Goal: Task Accomplishment & Management: Manage account settings

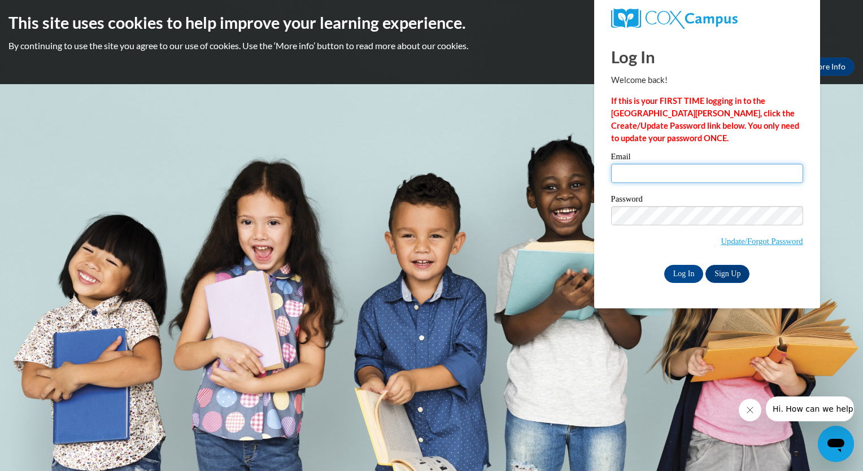
click at [683, 168] on input "Email" at bounding box center [707, 173] width 192 height 19
type input "[PERSON_NAME][EMAIL_ADDRESS][DOMAIN_NAME]"
click at [692, 275] on input "Log In" at bounding box center [685, 274] width 40 height 18
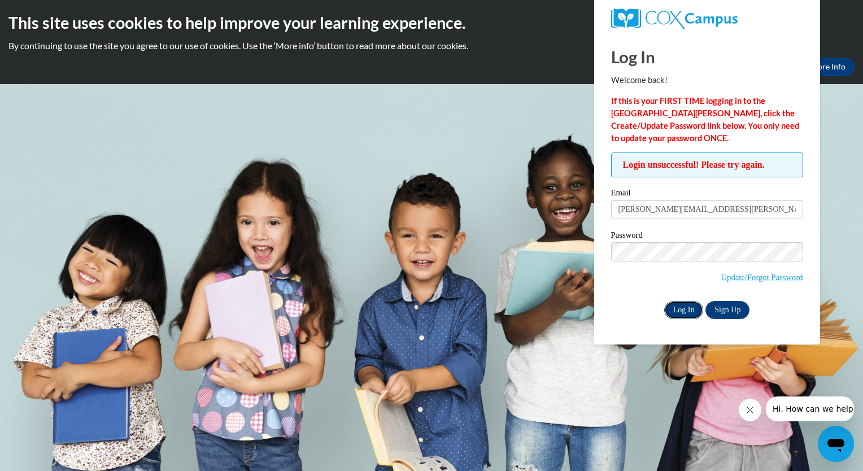
click at [678, 311] on input "Log In" at bounding box center [685, 310] width 40 height 18
click at [755, 277] on link "Update/Forgot Password" at bounding box center [763, 277] width 82 height 9
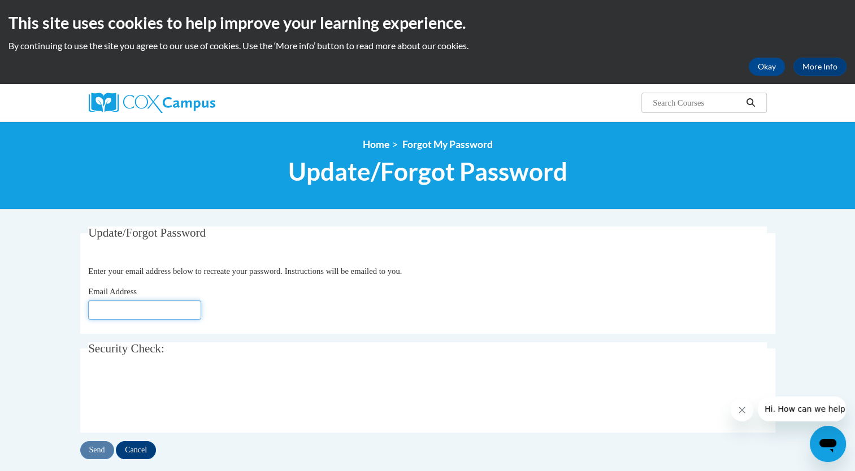
click at [170, 312] on input "Email Address" at bounding box center [144, 310] width 113 height 19
type input "[PERSON_NAME][EMAIL_ADDRESS][DOMAIN_NAME]"
click at [103, 451] on input "Send" at bounding box center [97, 450] width 34 height 18
